Goal: Task Accomplishment & Management: Manage account settings

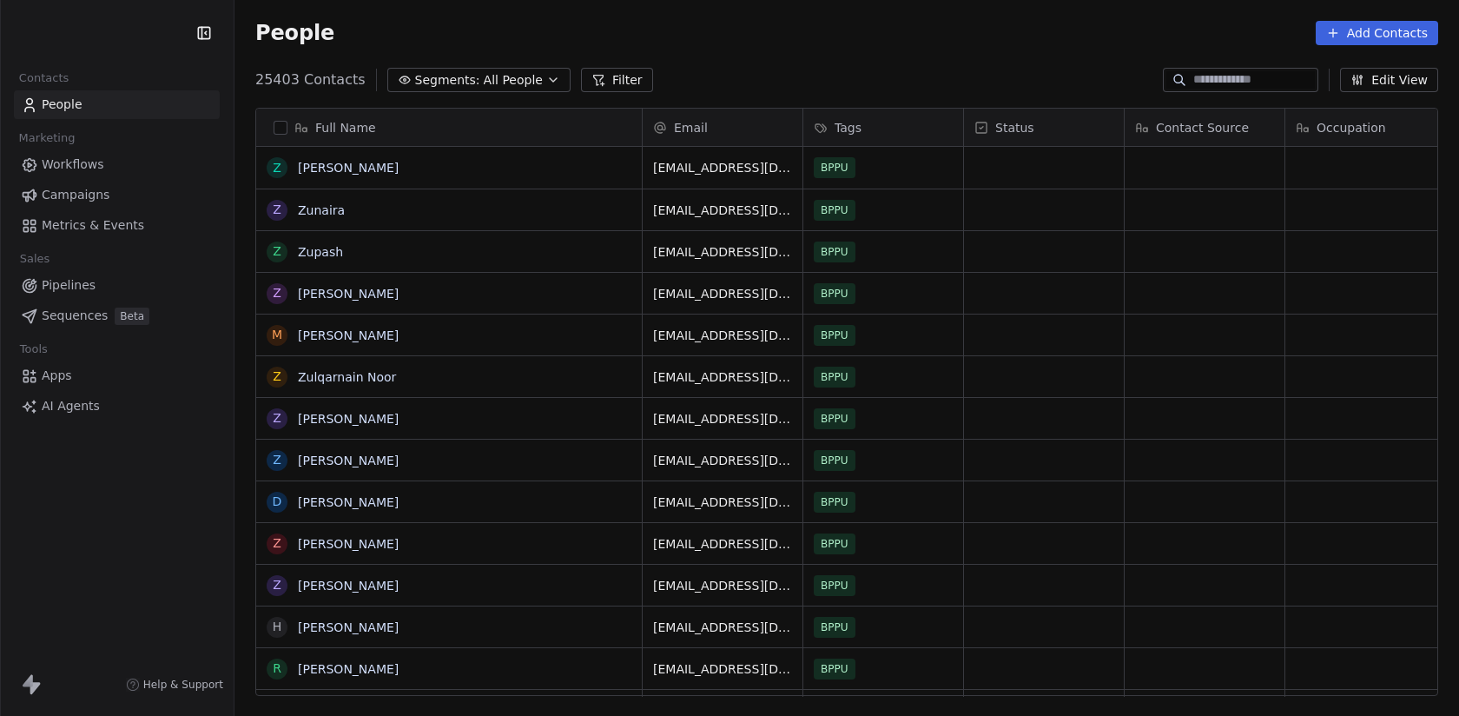
scroll to position [630, 1224]
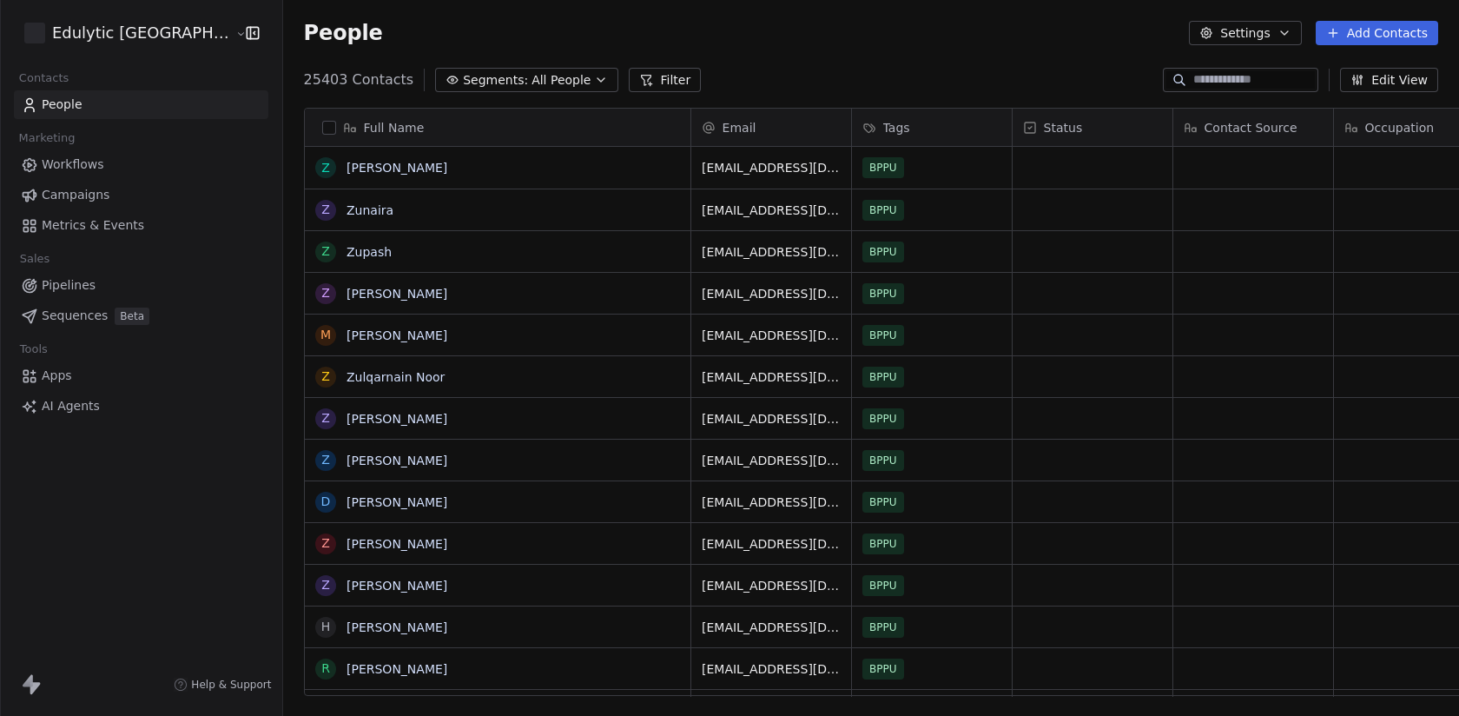
click at [102, 41] on html "Edulytic UK Contacts People Marketing Workflows Campaigns Metrics & Events Sale…" at bounding box center [729, 358] width 1459 height 716
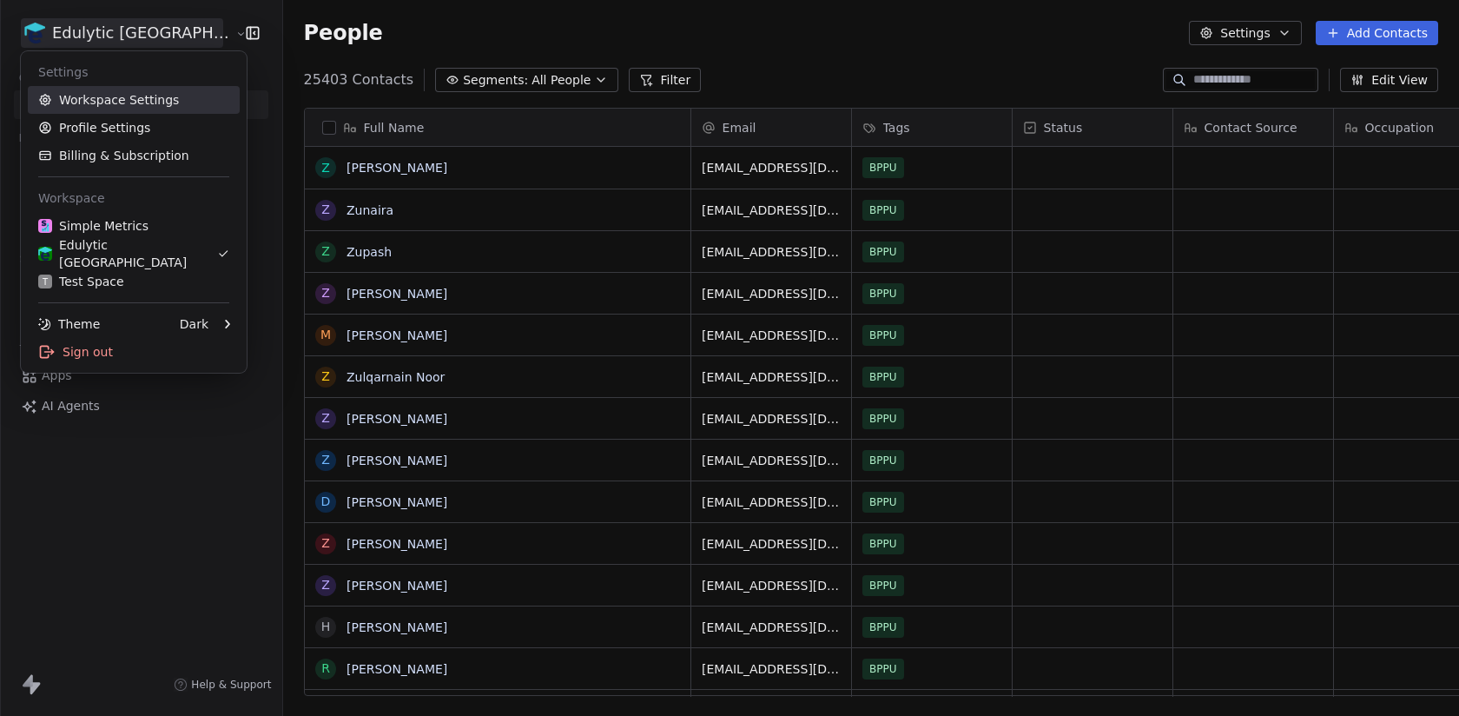
click at [143, 109] on link "Workspace Settings" at bounding box center [134, 100] width 212 height 28
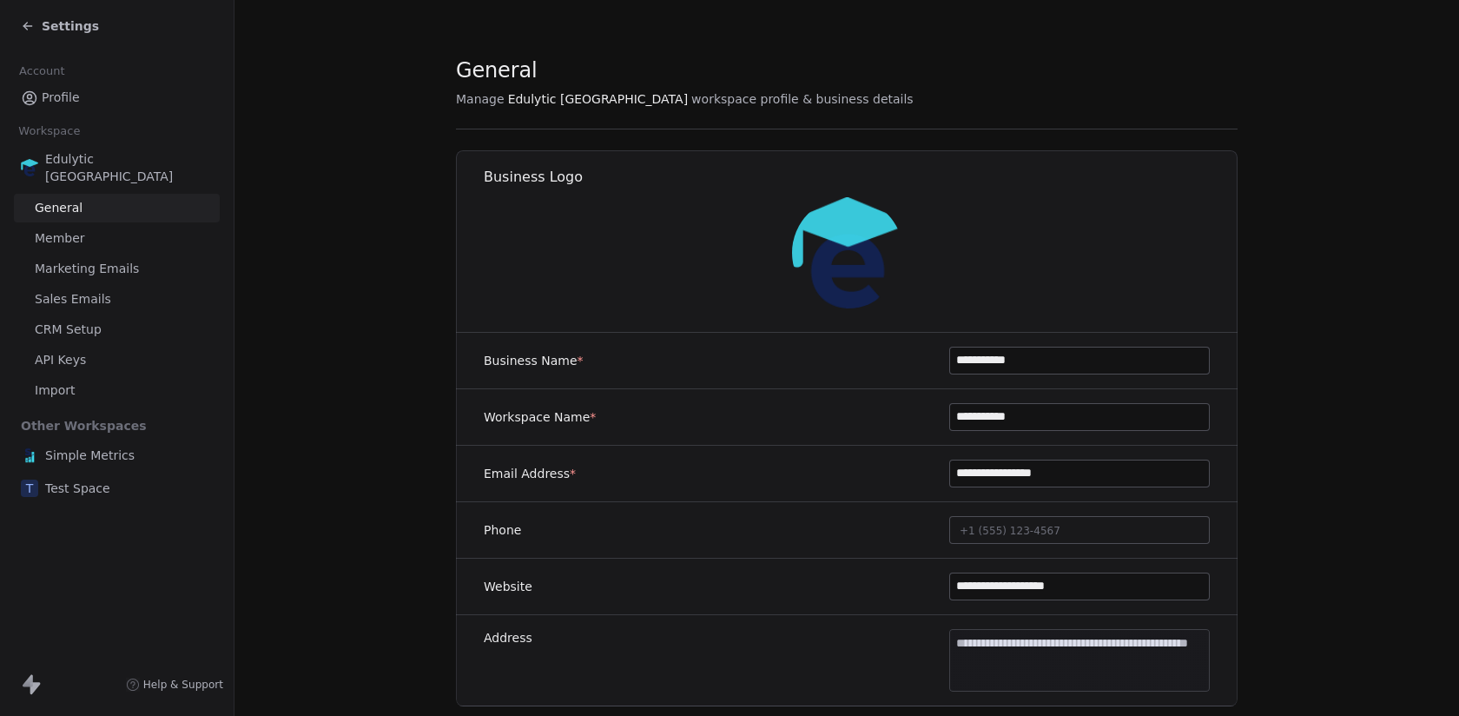
click at [101, 290] on span "Sales Emails" at bounding box center [73, 299] width 76 height 18
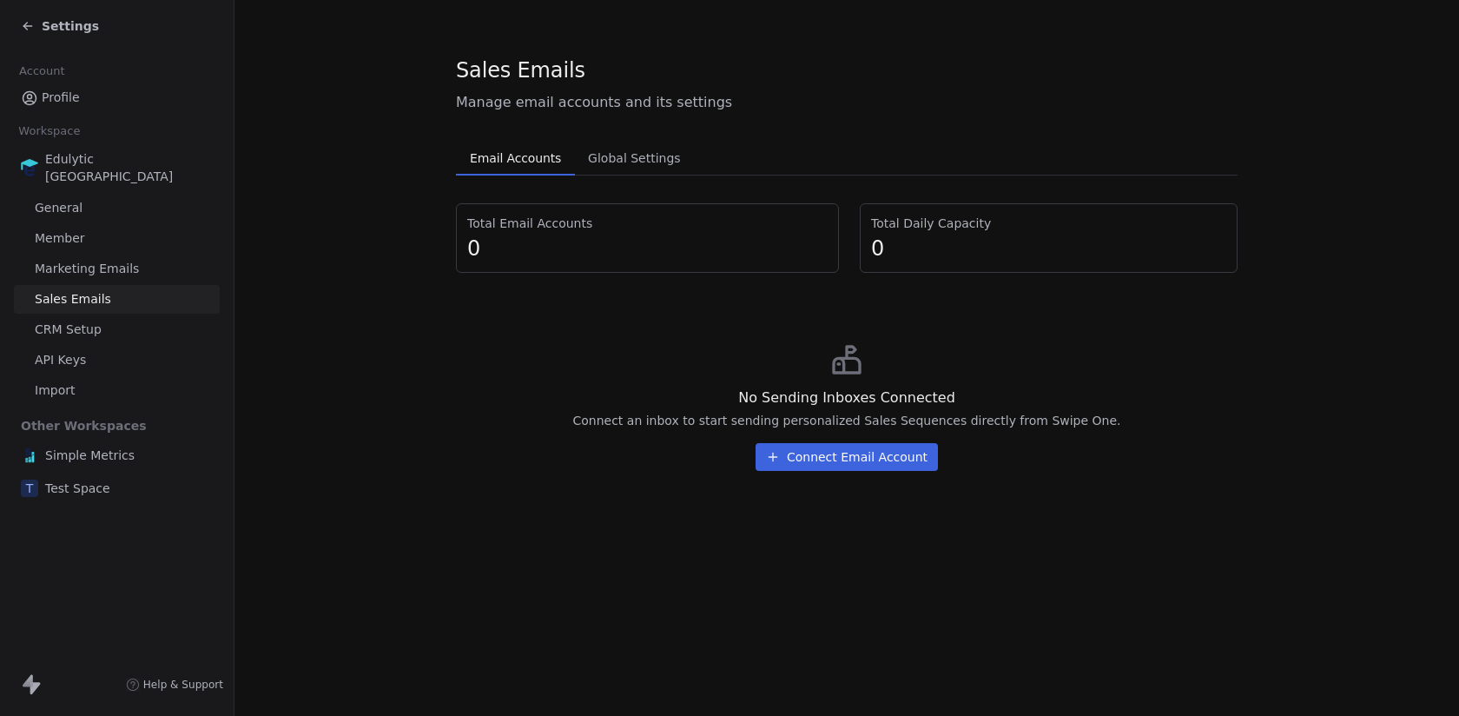
click at [98, 446] on span "Simple Metrics" at bounding box center [89, 454] width 89 height 17
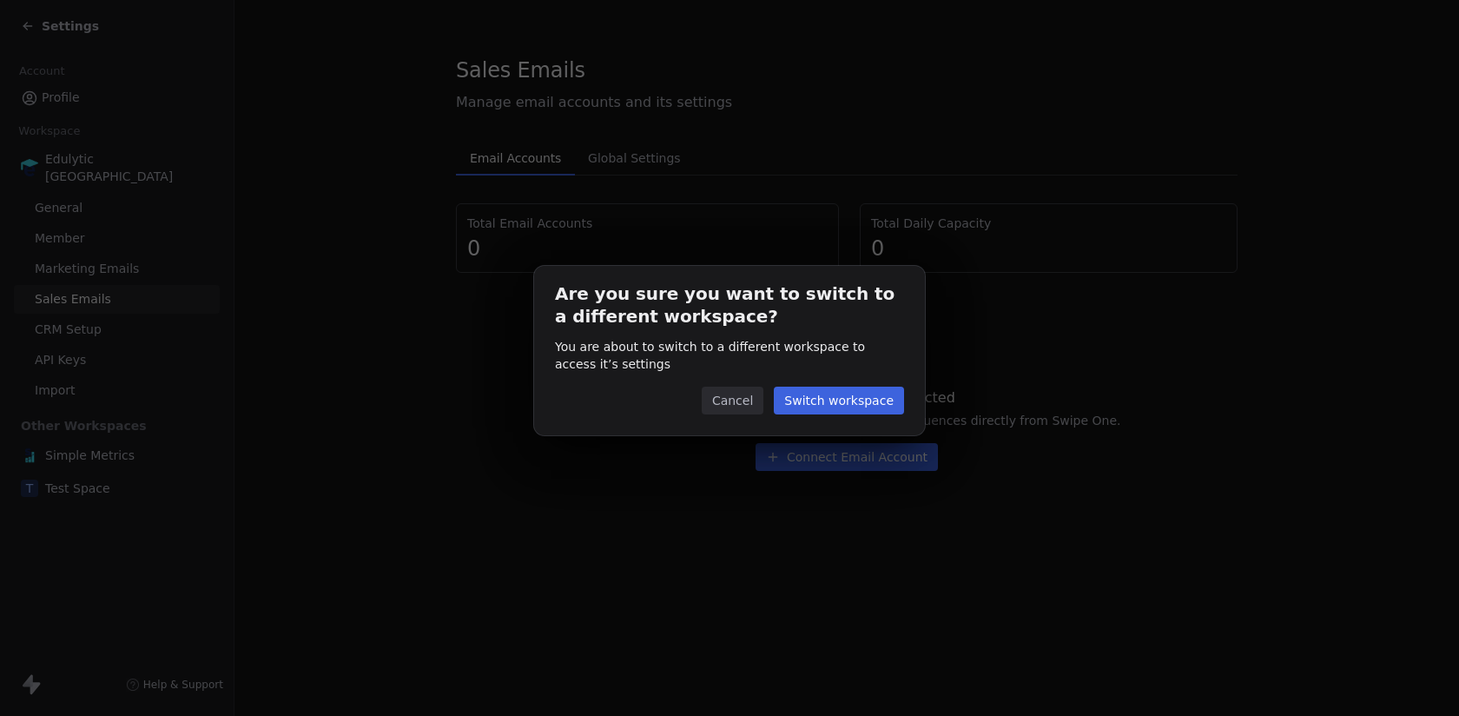
click at [876, 408] on button "Switch workspace" at bounding box center [839, 400] width 130 height 28
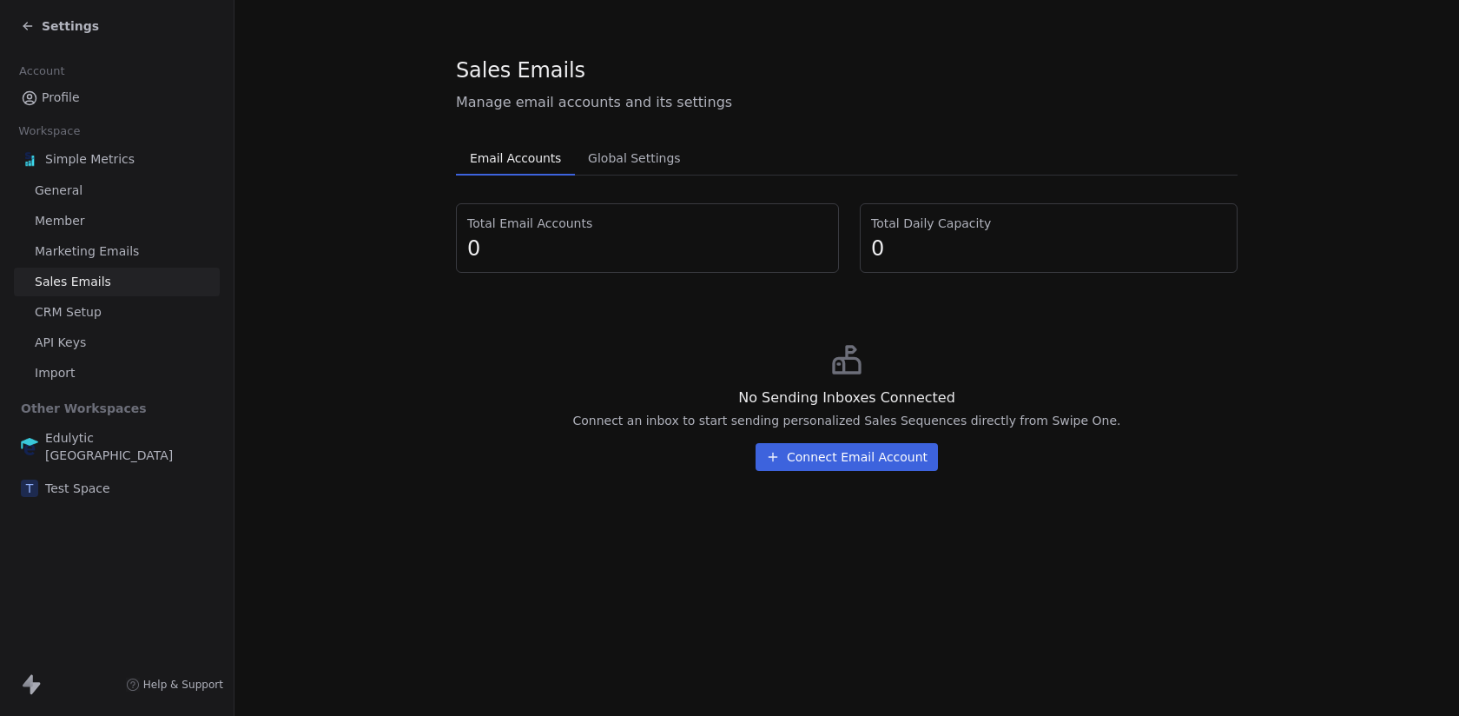
click at [102, 278] on span "Sales Emails" at bounding box center [73, 282] width 76 height 18
